Goal: Transaction & Acquisition: Purchase product/service

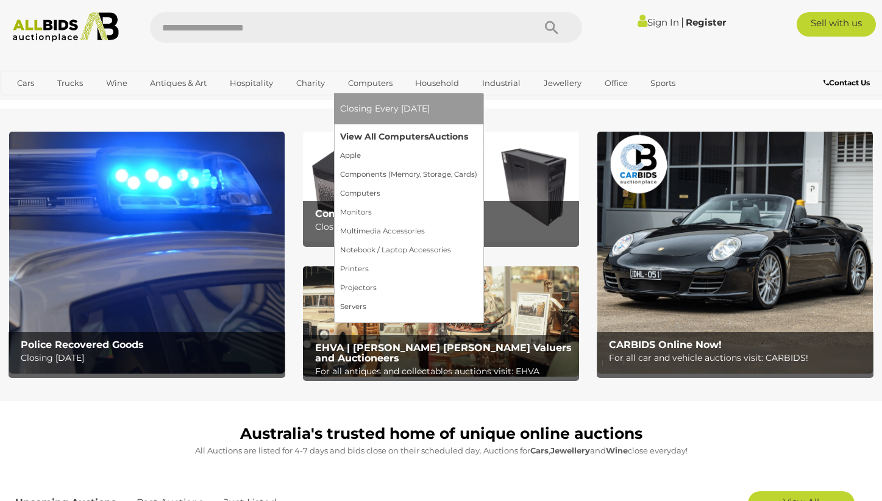
click at [376, 137] on link "View All Computers Auctions" at bounding box center [408, 136] width 137 height 19
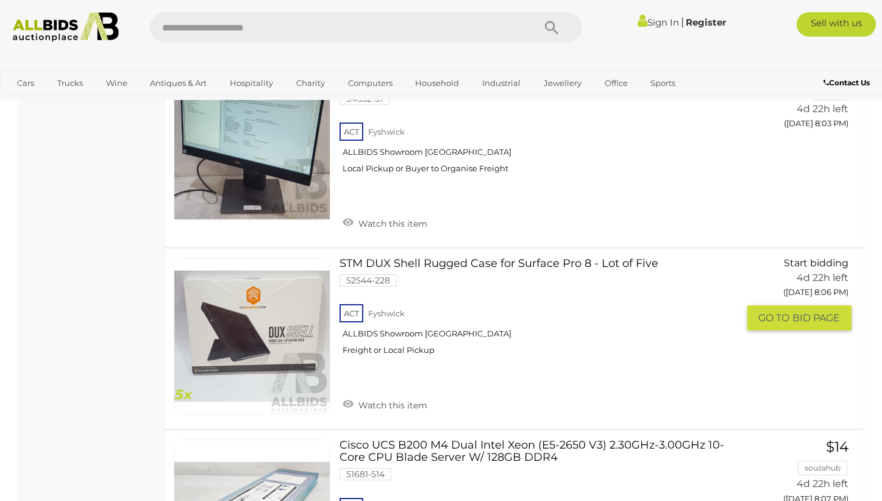
scroll to position [7543, 0]
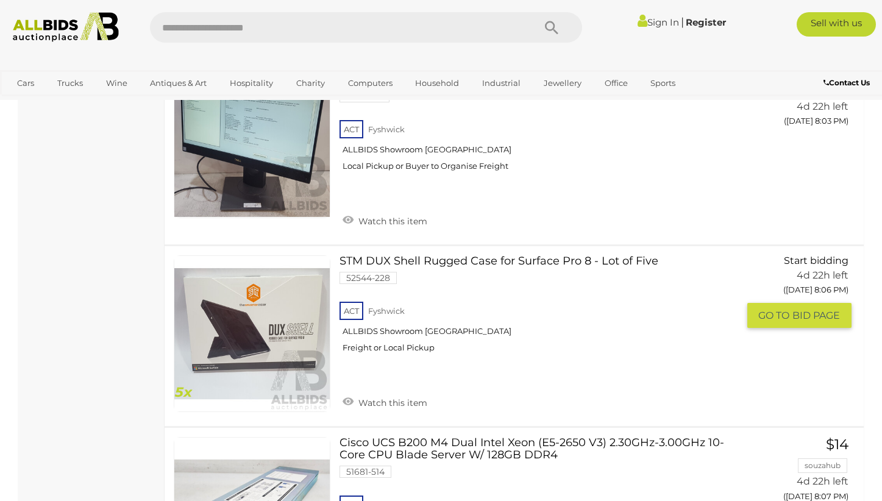
click at [405, 264] on link "STM DUX Shell Rugged Case for Surface Pro 8 - Lot of Five 52544-228 ACT Fyshwick" at bounding box center [544, 309] width 390 height 107
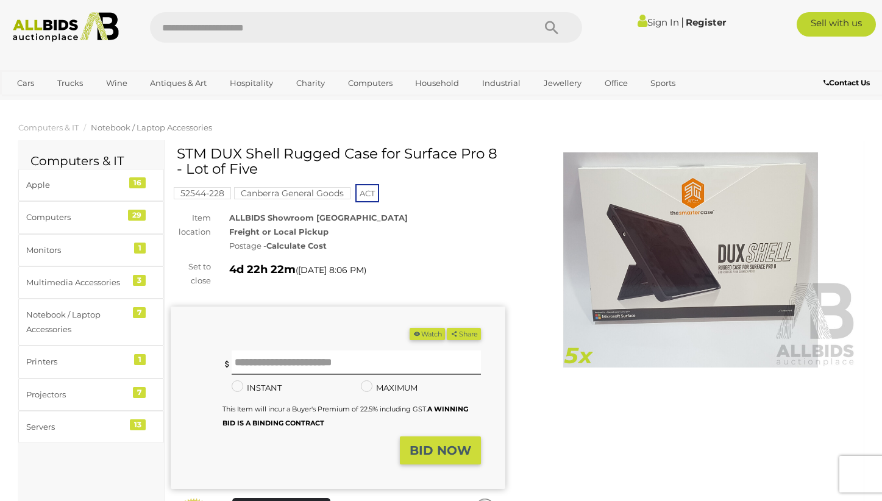
drag, startPoint x: 195, startPoint y: 153, endPoint x: 499, endPoint y: 155, distance: 303.7
click at [499, 156] on h1 "STM DUX Shell Rugged Case for Surface Pro 8 - Lot of Five" at bounding box center [340, 161] width 326 height 31
copy h1 "M DUX Shell Rugged Case for Surface Pro 8"
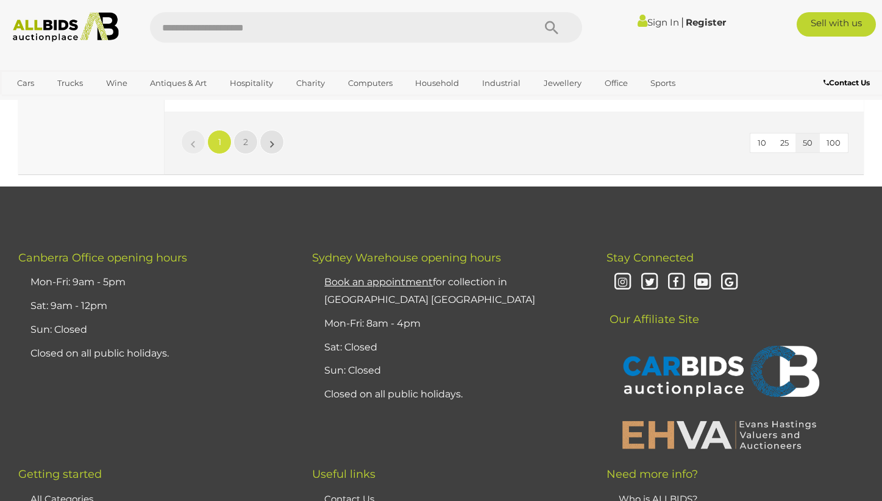
scroll to position [9560, 0]
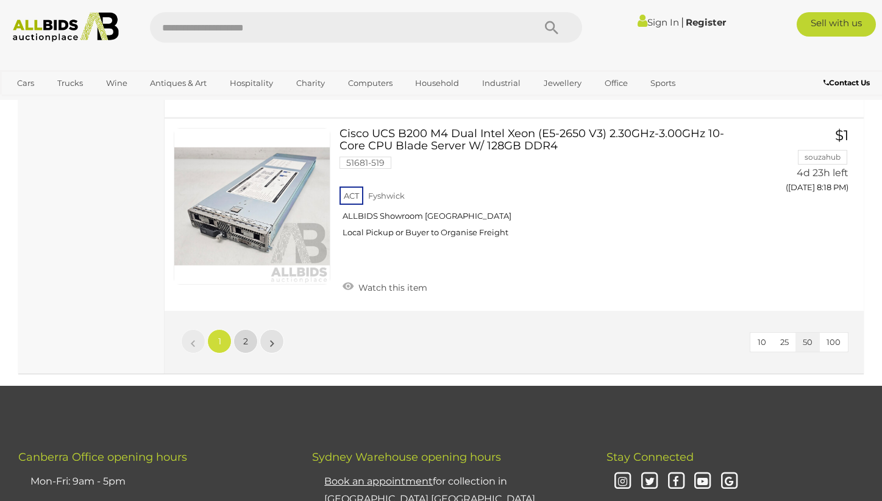
click at [247, 338] on link "2" at bounding box center [246, 341] width 24 height 24
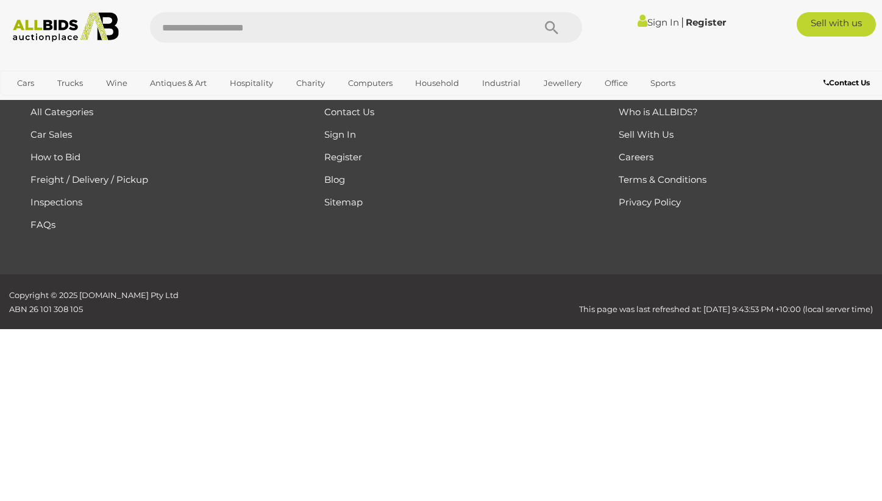
scroll to position [205, 0]
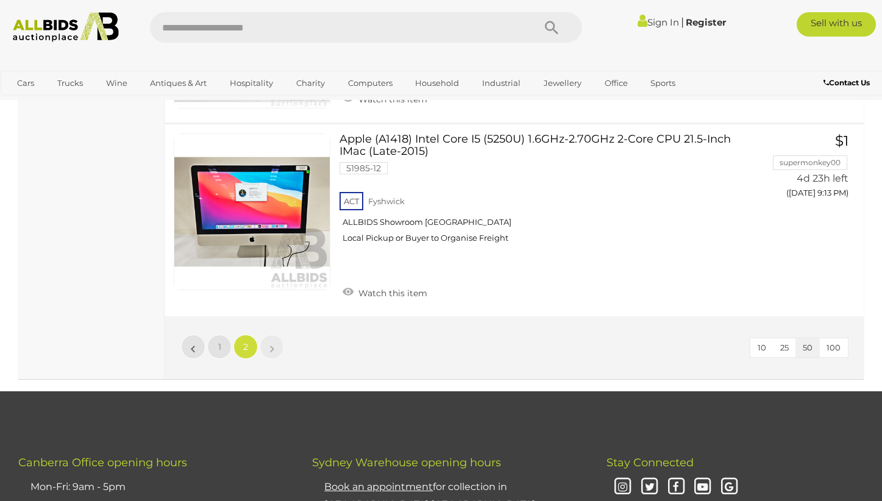
scroll to position [5192, 0]
